Goal: Information Seeking & Learning: Learn about a topic

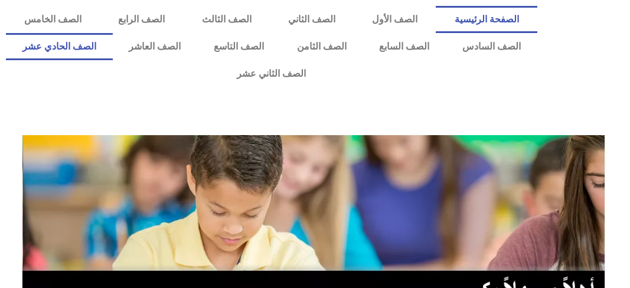
click at [113, 50] on link "الصف الحادي عشر" at bounding box center [59, 46] width 107 height 27
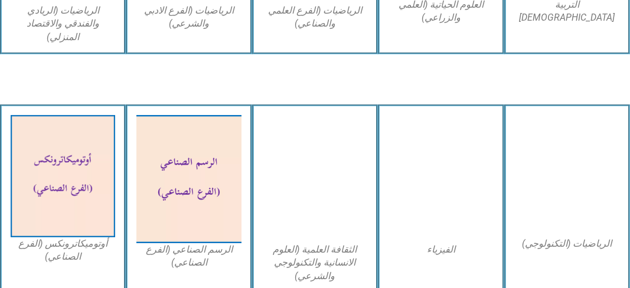
scroll to position [968, 0]
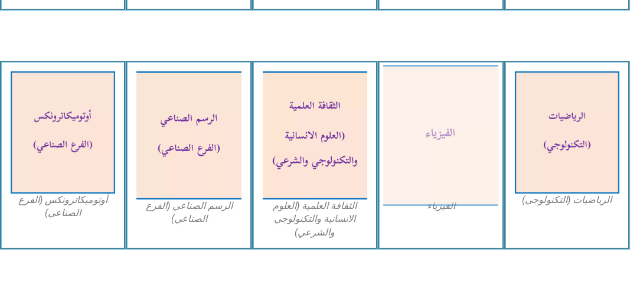
click at [485, 132] on img at bounding box center [440, 135] width 115 height 140
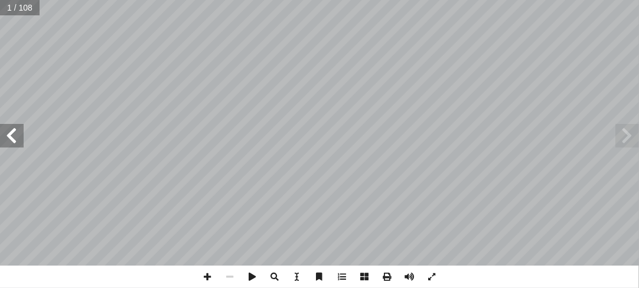
click at [22, 143] on span at bounding box center [12, 136] width 24 height 24
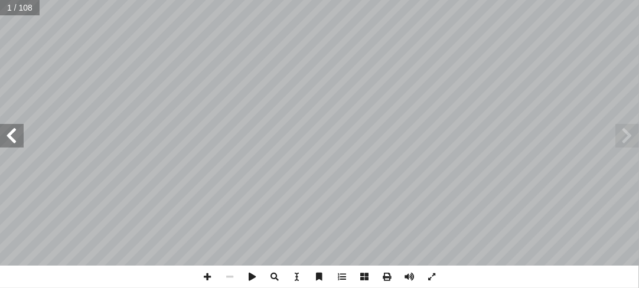
click at [22, 143] on span at bounding box center [12, 136] width 24 height 24
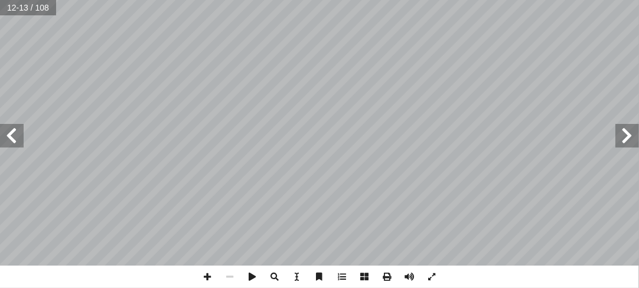
click at [22, 143] on span at bounding box center [12, 136] width 24 height 24
click at [10, 138] on span at bounding box center [12, 136] width 24 height 24
